Goal: Task Accomplishment & Management: Complete application form

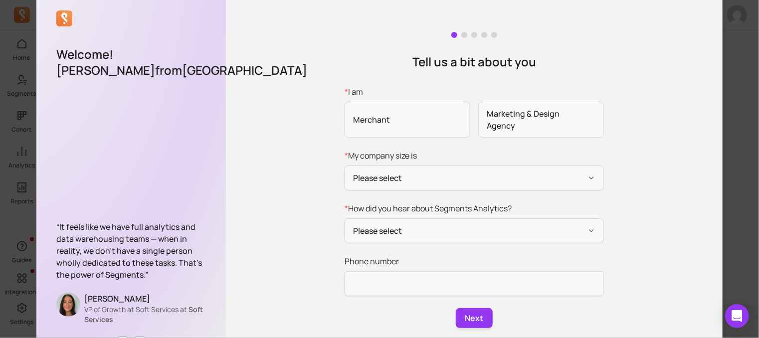
scroll to position [18, 0]
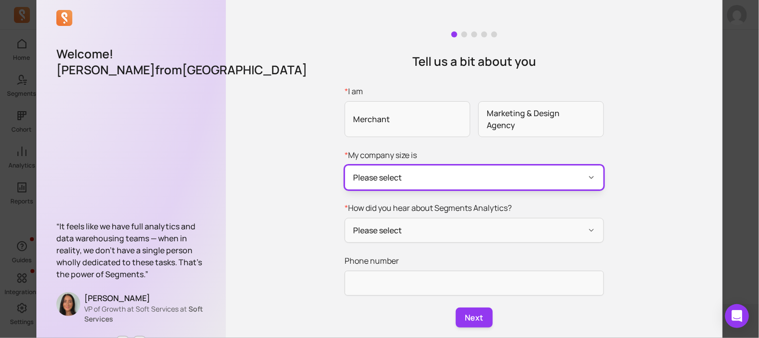
click at [522, 183] on button "Please select" at bounding box center [473, 177] width 259 height 25
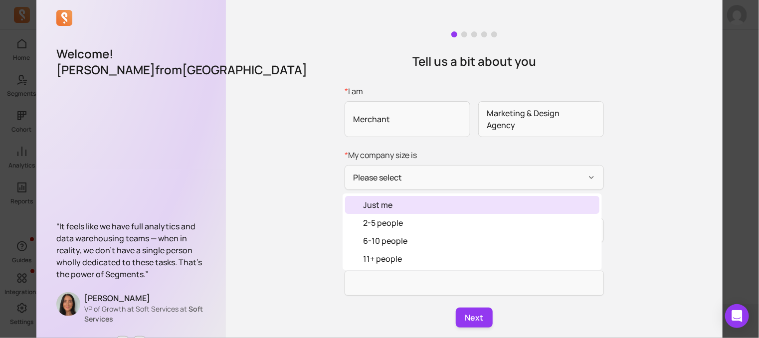
click at [490, 208] on div "Just me" at bounding box center [472, 205] width 254 height 18
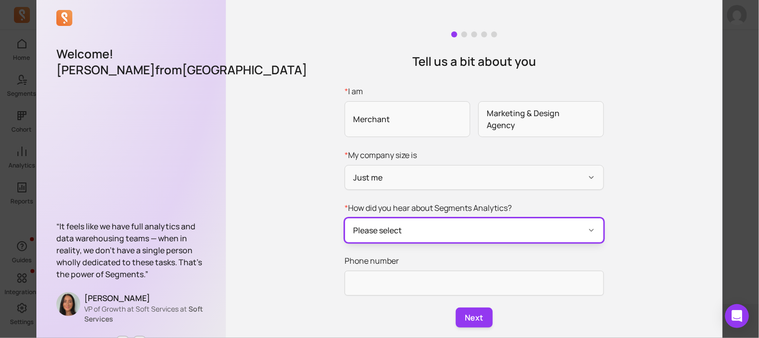
click at [490, 226] on button "Please select" at bounding box center [473, 230] width 259 height 25
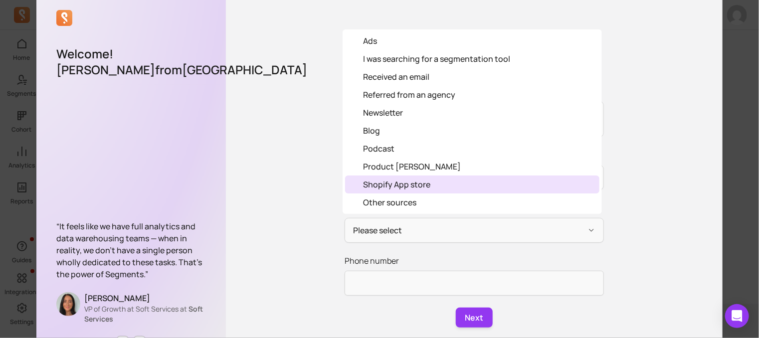
click at [406, 185] on div "Shopify App store" at bounding box center [396, 184] width 67 height 12
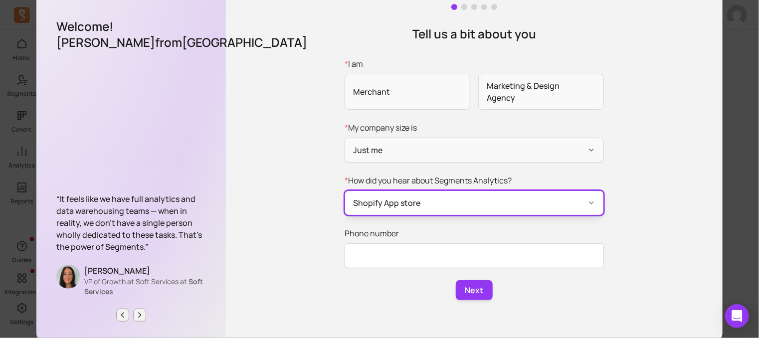
scroll to position [56, 0]
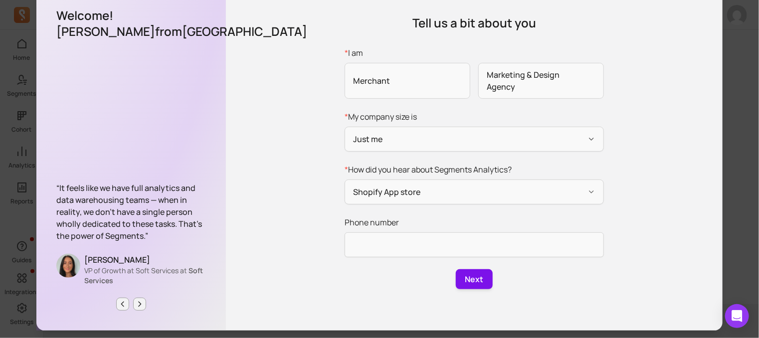
click at [465, 286] on button "Next" at bounding box center [474, 279] width 37 height 20
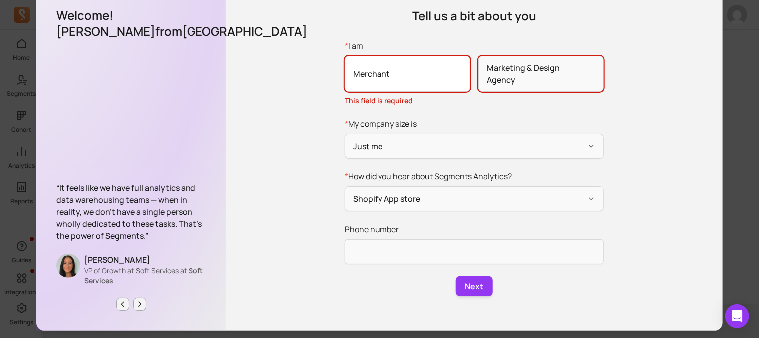
click at [418, 79] on span "Merchant" at bounding box center [407, 74] width 126 height 36
click at [0, 0] on input "* I am Merchant Marketing & Design Agency This field is required" at bounding box center [0, 0] width 0 height 0
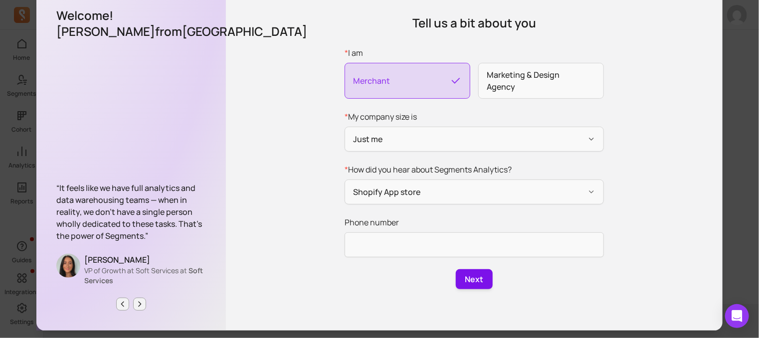
click at [480, 278] on button "Next" at bounding box center [474, 279] width 37 height 20
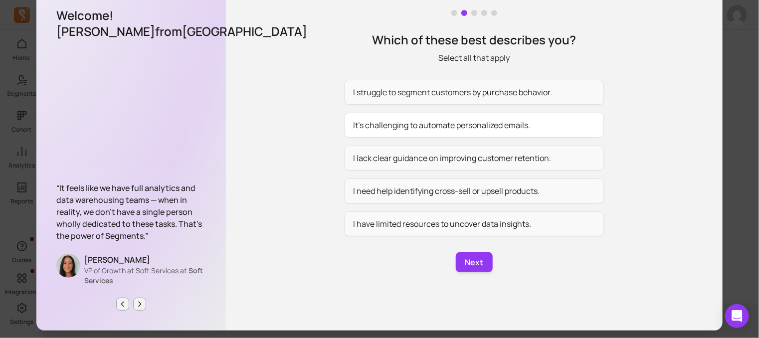
click at [486, 128] on button "It’s challenging to automate personalized emails." at bounding box center [473, 125] width 259 height 25
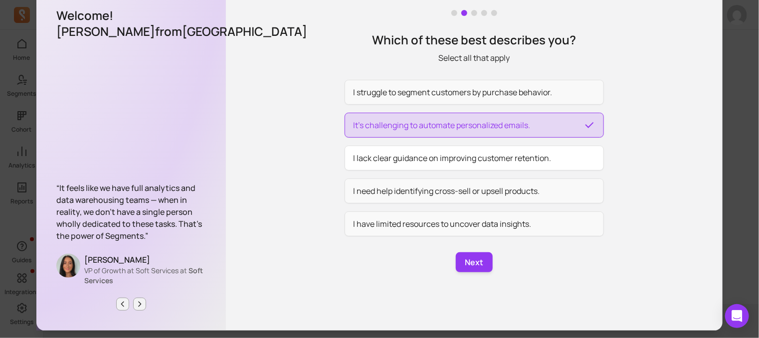
click at [501, 152] on button "I lack clear guidance on improving customer retention." at bounding box center [473, 158] width 259 height 25
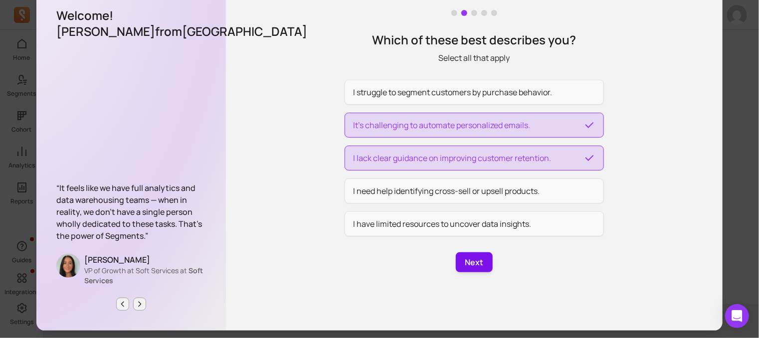
click at [471, 262] on button "Next" at bounding box center [474, 262] width 37 height 20
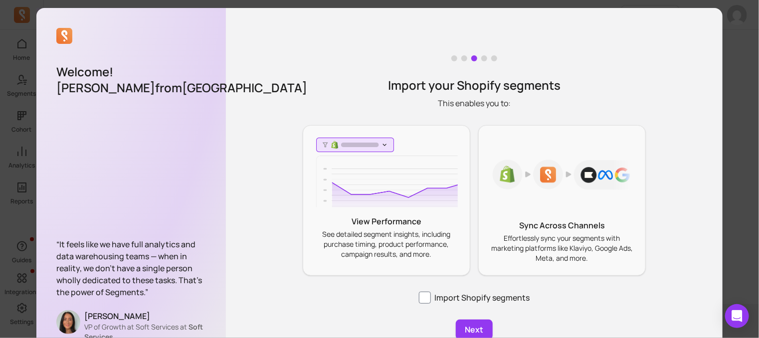
click at [733, 121] on div "Welcome! [PERSON_NAME] from [GEOGRAPHIC_DATA] “It feels like we have full analy…" at bounding box center [379, 197] width 743 height 379
